Goal: Task Accomplishment & Management: Use online tool/utility

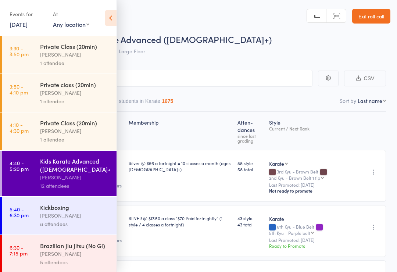
click at [28, 27] on link "[DATE]" at bounding box center [19, 24] width 18 height 8
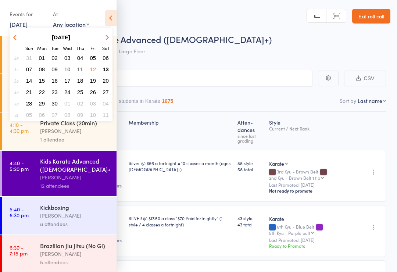
click at [113, 73] on div "Private Class (20min) [PERSON_NAME] 1 attendee" at bounding box center [78, 55] width 77 height 38
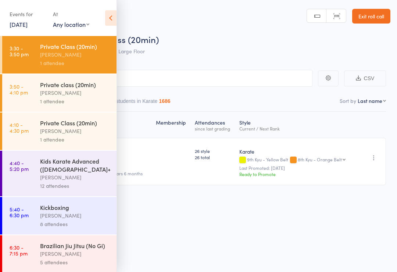
click at [28, 28] on link "[DATE]" at bounding box center [19, 24] width 18 height 8
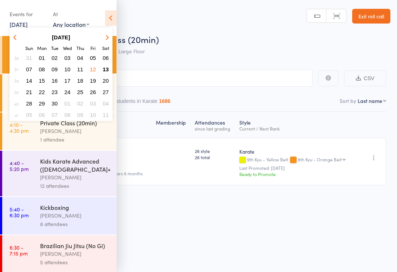
click at [106, 66] on button "13" at bounding box center [105, 69] width 11 height 10
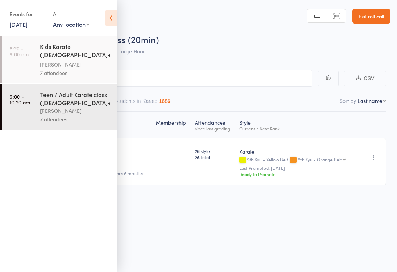
click at [81, 52] on div "Kids Karate ([DEMOGRAPHIC_DATA]+) White belt to Black belt" at bounding box center [75, 51] width 70 height 18
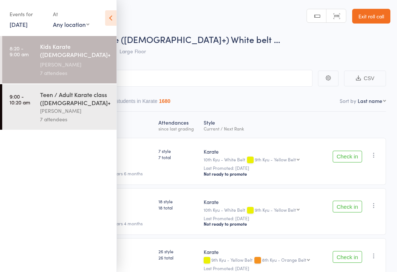
click at [113, 13] on icon at bounding box center [110, 17] width 11 height 15
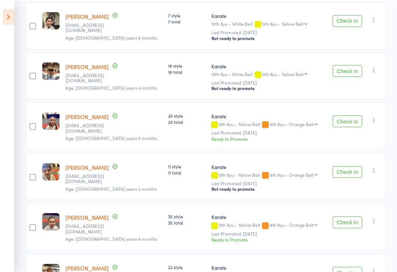
scroll to position [136, 0]
click at [355, 72] on button "Check in" at bounding box center [347, 71] width 29 height 12
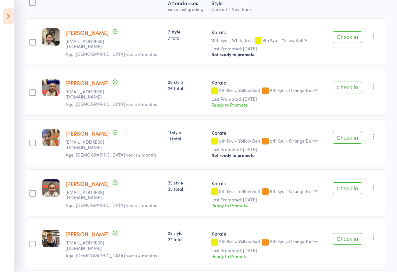
scroll to position [117, 0]
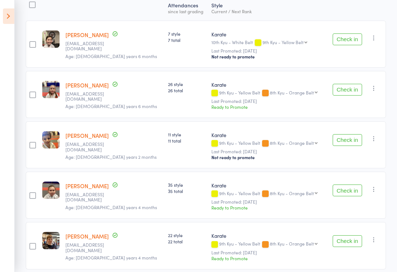
click at [350, 39] on button "Check in" at bounding box center [347, 39] width 29 height 12
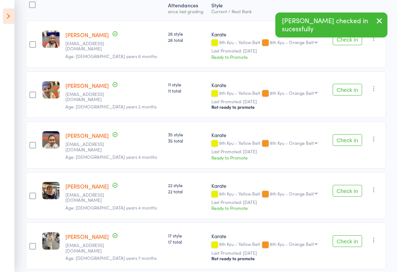
scroll to position [137, 0]
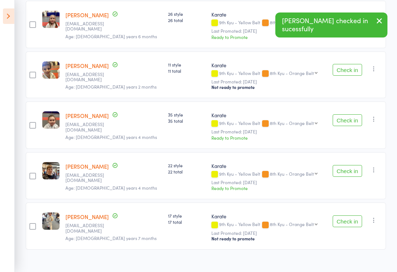
click at [352, 170] on button "Check in" at bounding box center [347, 171] width 29 height 12
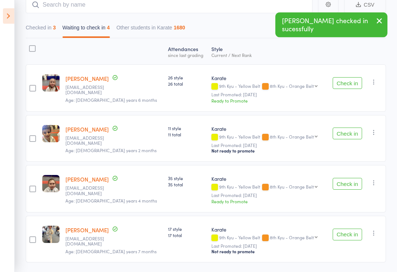
scroll to position [72, 0]
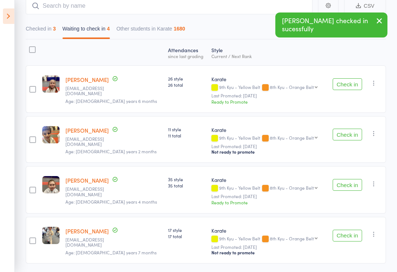
click at [353, 184] on button "Check in" at bounding box center [347, 185] width 29 height 12
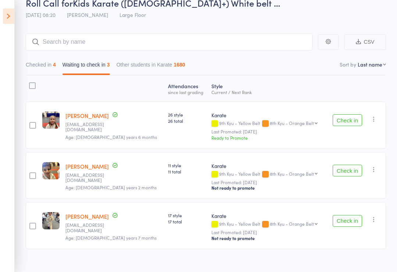
click at [344, 170] on button "Check in" at bounding box center [347, 171] width 29 height 12
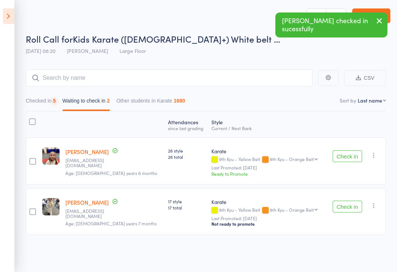
scroll to position [5, 0]
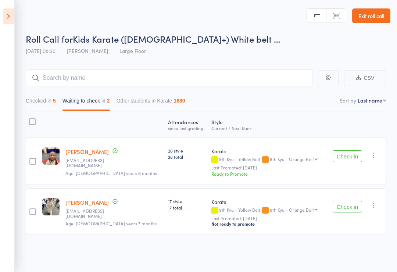
click at [13, 21] on icon at bounding box center [8, 15] width 11 height 15
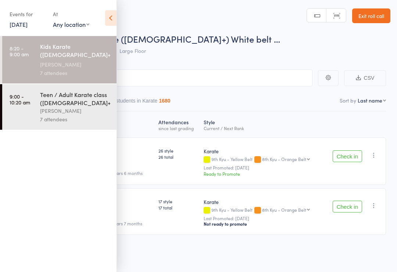
click at [13, 21] on link "[DATE]" at bounding box center [19, 24] width 18 height 8
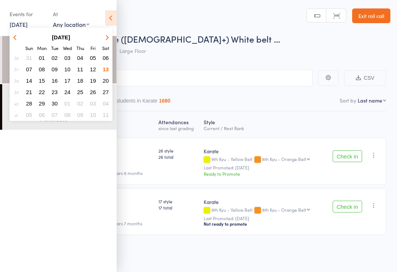
click at [8, 22] on div "Events for [DATE] [DATE] [DATE] Sun Mon Tue Wed Thu Fri Sat 36 31 01 02 03 04 0…" at bounding box center [58, 18] width 117 height 37
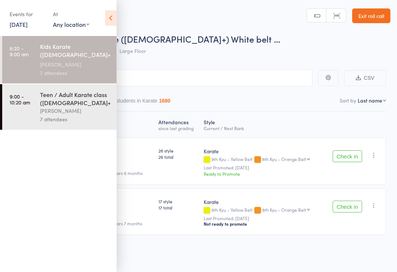
click at [113, 23] on icon at bounding box center [110, 17] width 11 height 15
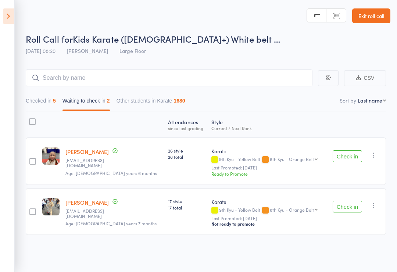
click at [1, 188] on aside "Events for [DATE] [DATE] [DATE] Sun Mon Tue Wed Thu Fri Sat 36 31 01 02 03 04 0…" at bounding box center [7, 136] width 15 height 272
